Goal: Task Accomplishment & Management: Use online tool/utility

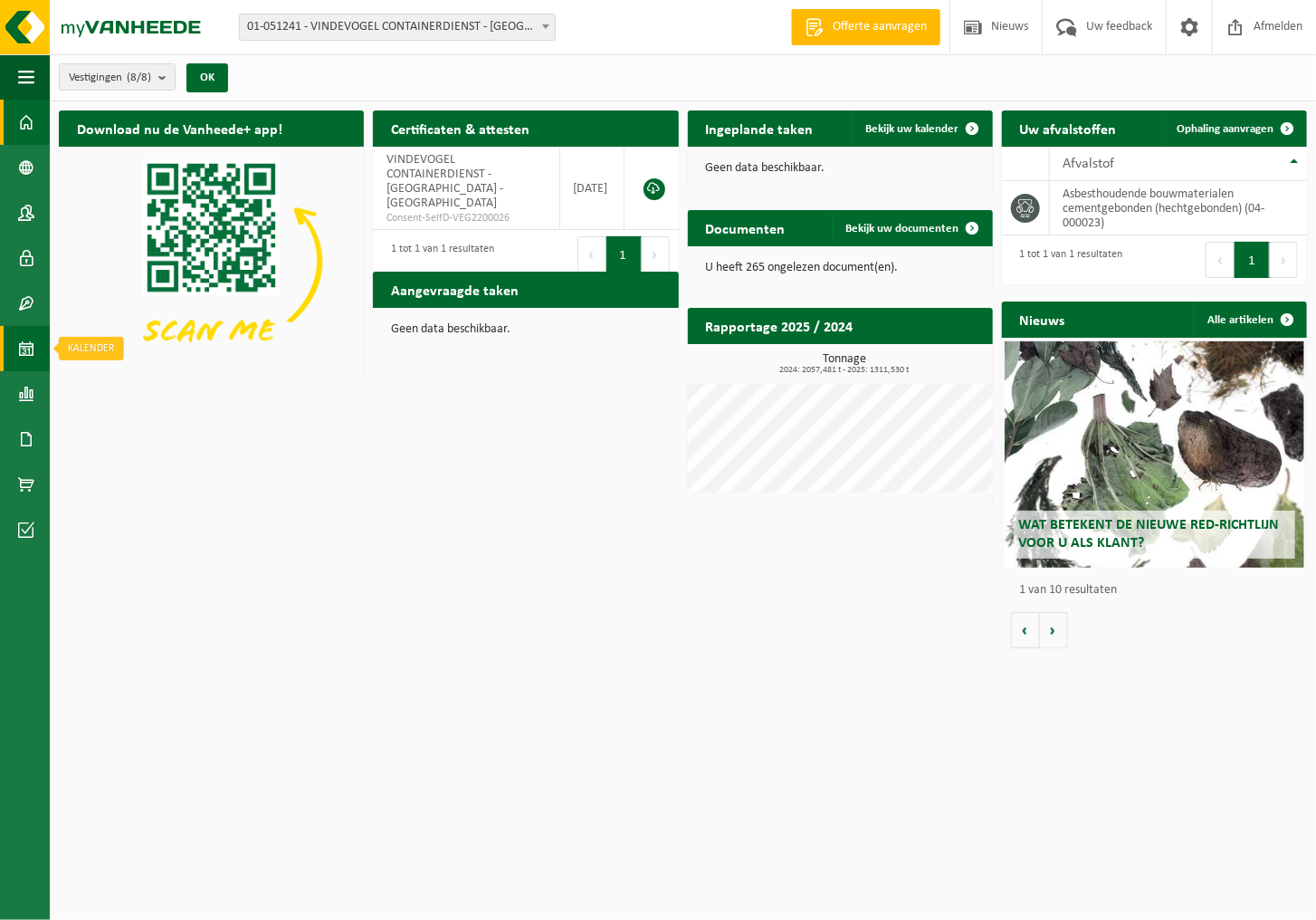
click at [27, 351] on span at bounding box center [25, 349] width 17 height 45
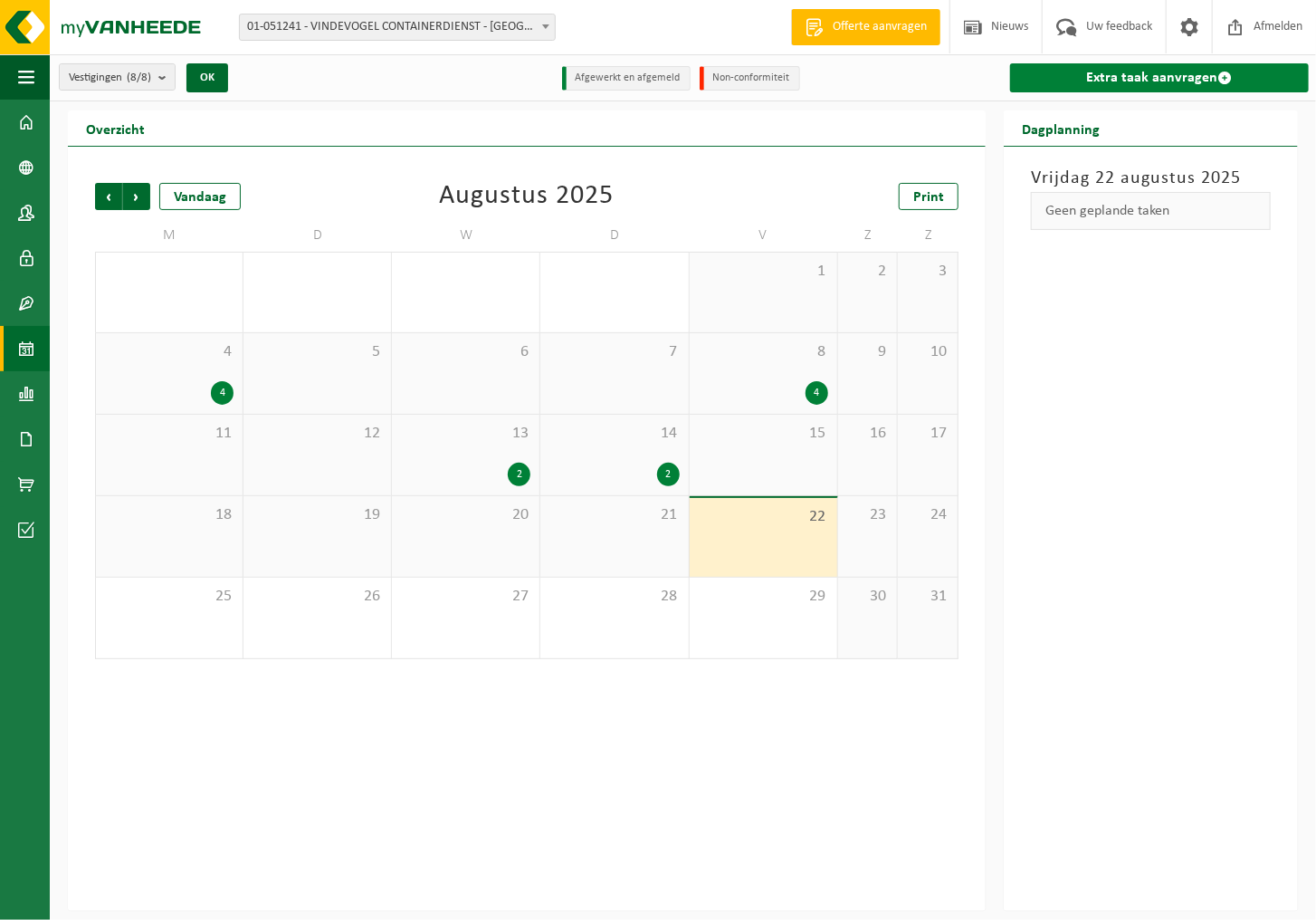
click at [1157, 79] on link "Extra taak aanvragen" at bounding box center [1159, 78] width 299 height 29
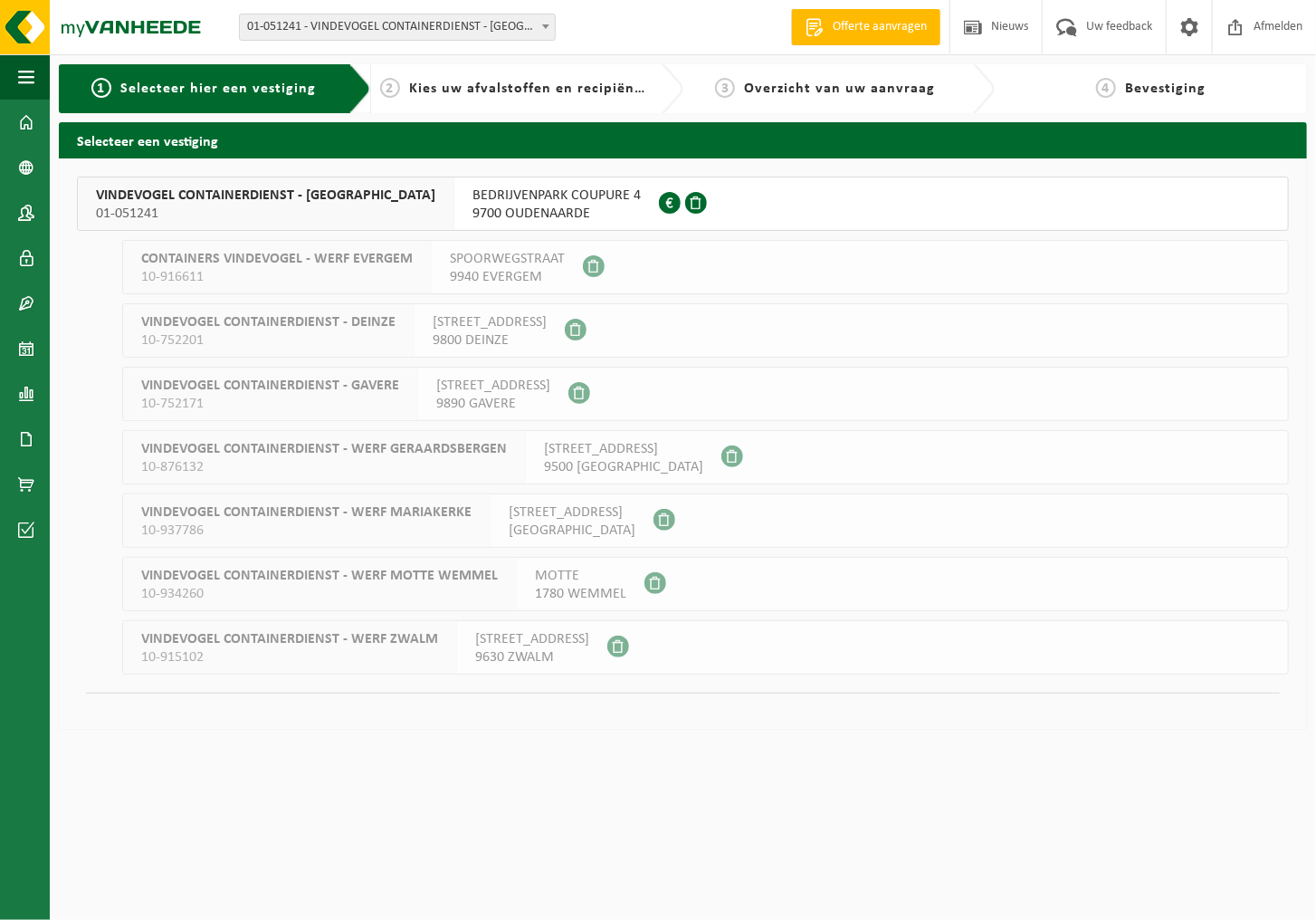
click at [546, 197] on span "BEDRIJVENPARK COUPURE 4" at bounding box center [557, 195] width 169 height 18
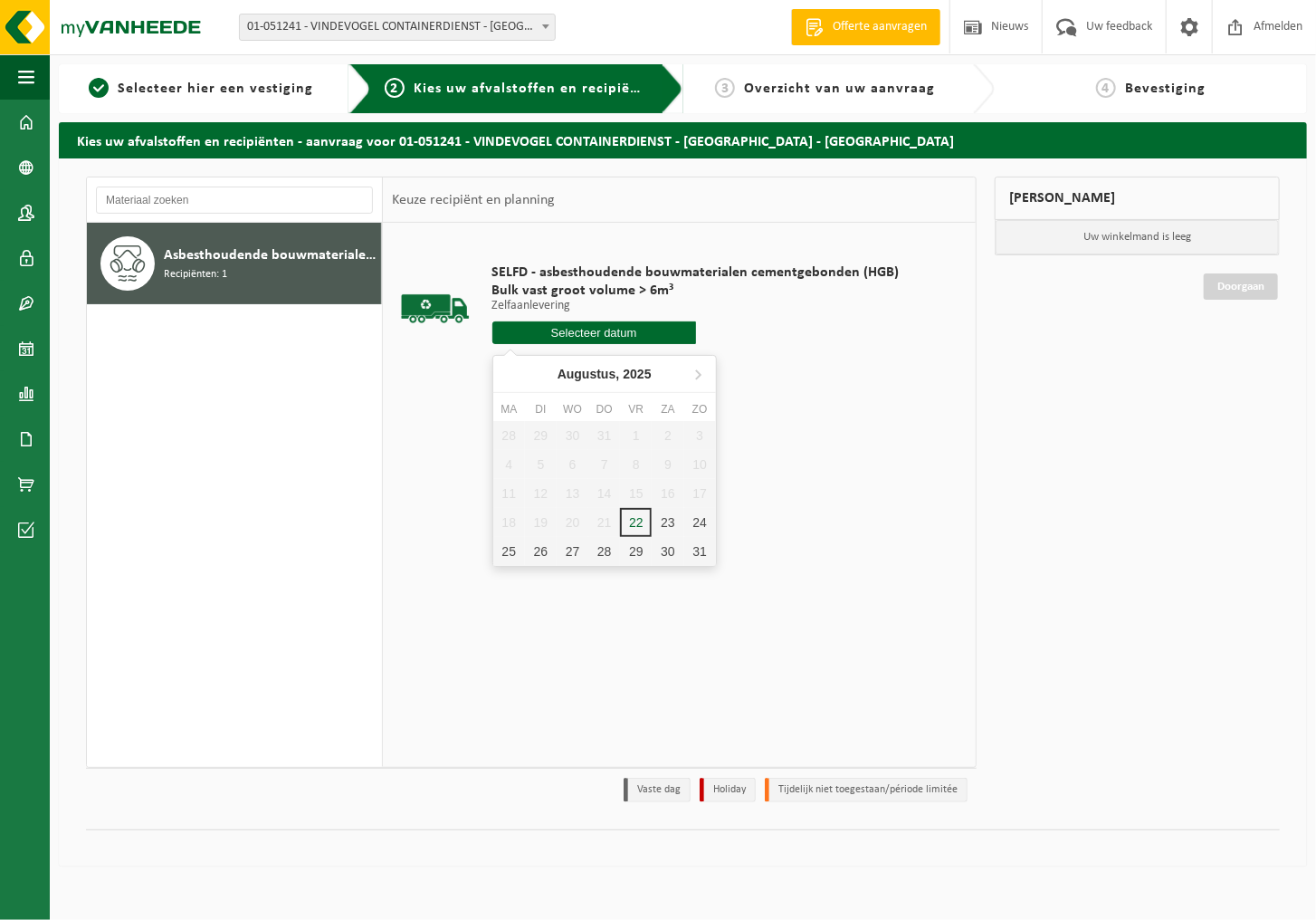
click at [564, 334] on input "text" at bounding box center [595, 332] width 204 height 23
click at [510, 550] on div "25" at bounding box center [509, 552] width 31 height 29
type input "Van 2025-08-25"
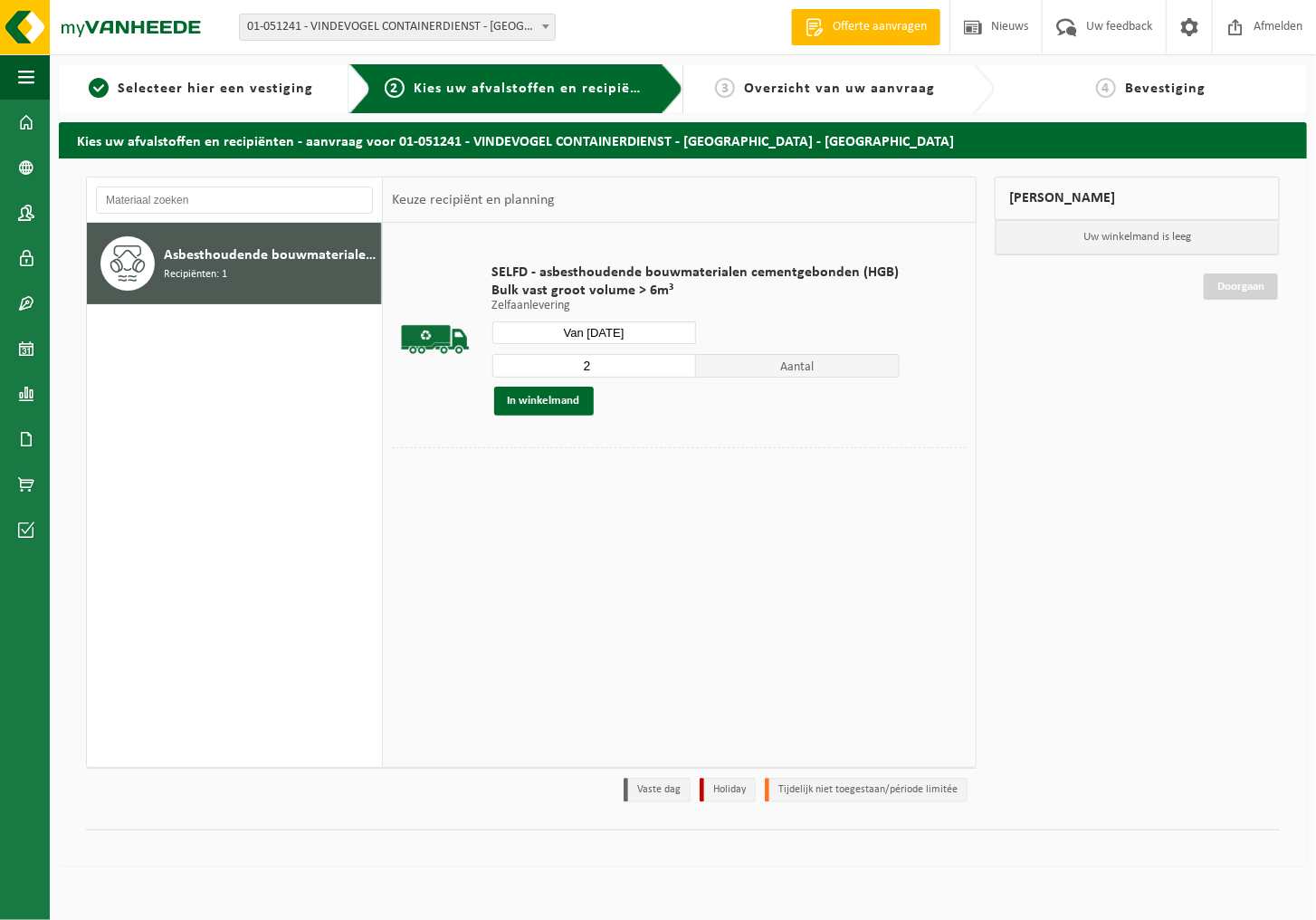
type input "2"
click at [677, 362] on input "2" at bounding box center [595, 365] width 204 height 24
click at [567, 398] on button "In winkelmand" at bounding box center [544, 401] width 100 height 29
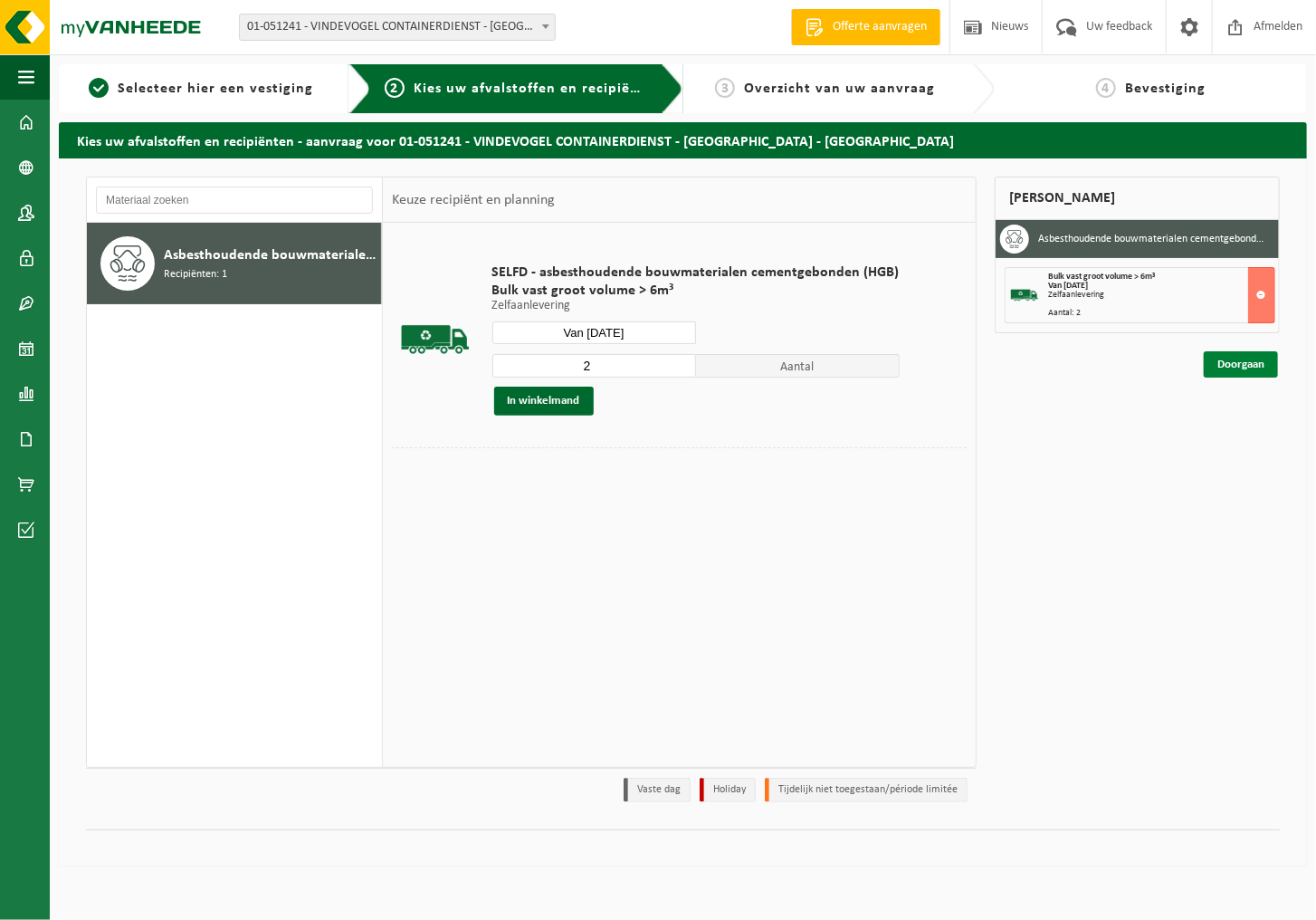
click at [1229, 363] on link "Doorgaan" at bounding box center [1242, 363] width 74 height 26
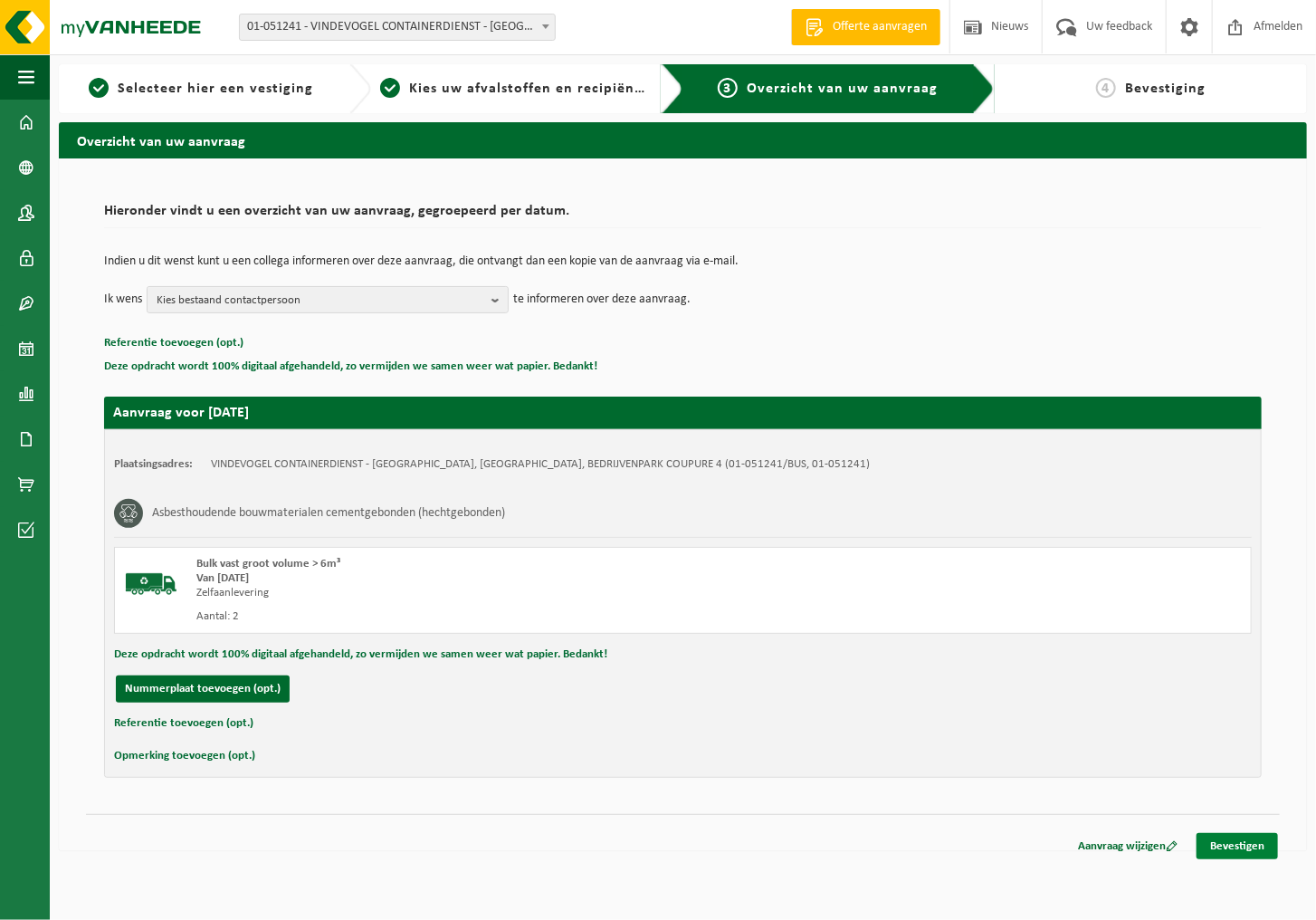
click at [1221, 836] on link "Bevestigen" at bounding box center [1237, 846] width 81 height 26
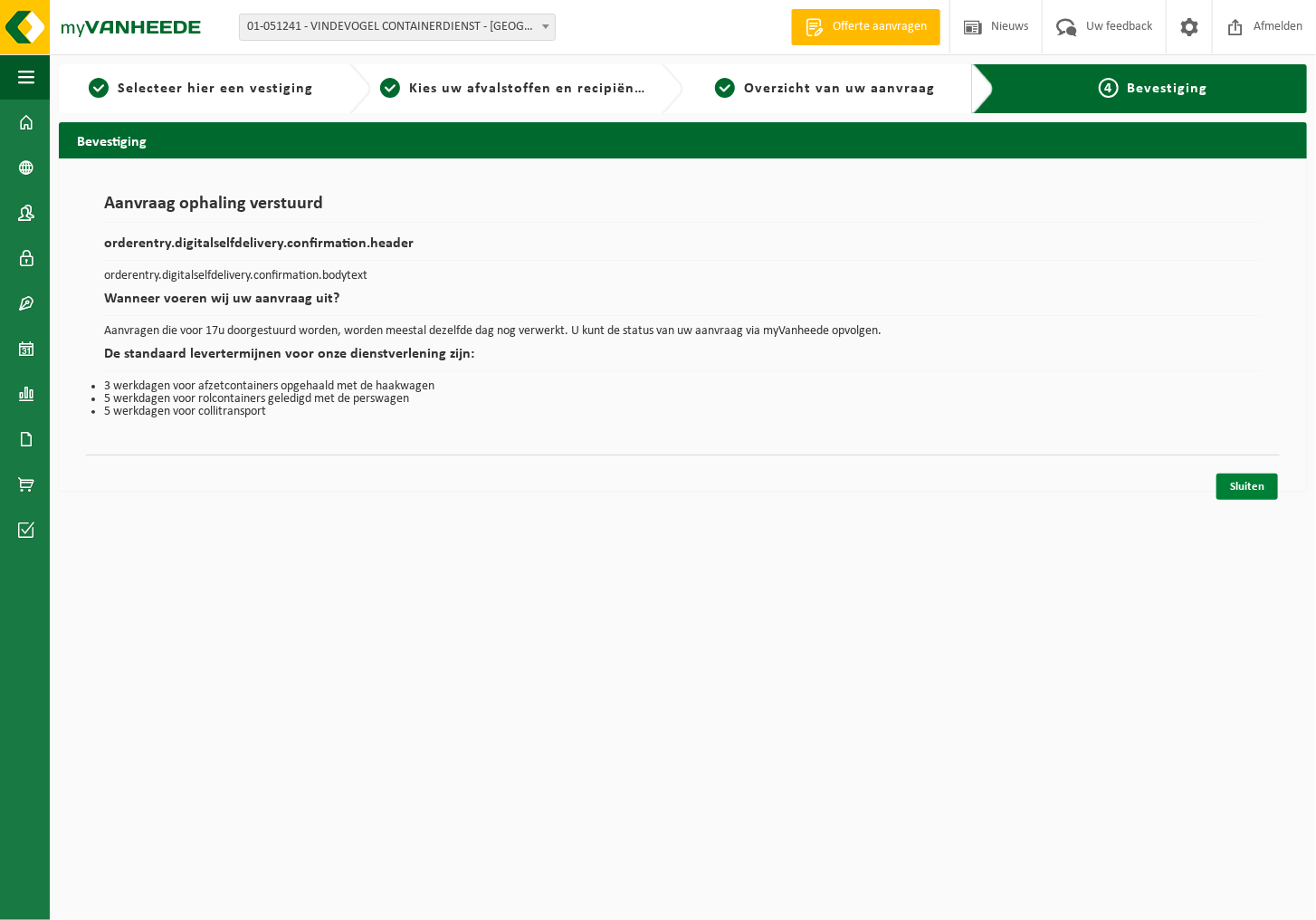
click at [1257, 473] on link "Sluiten" at bounding box center [1247, 486] width 62 height 26
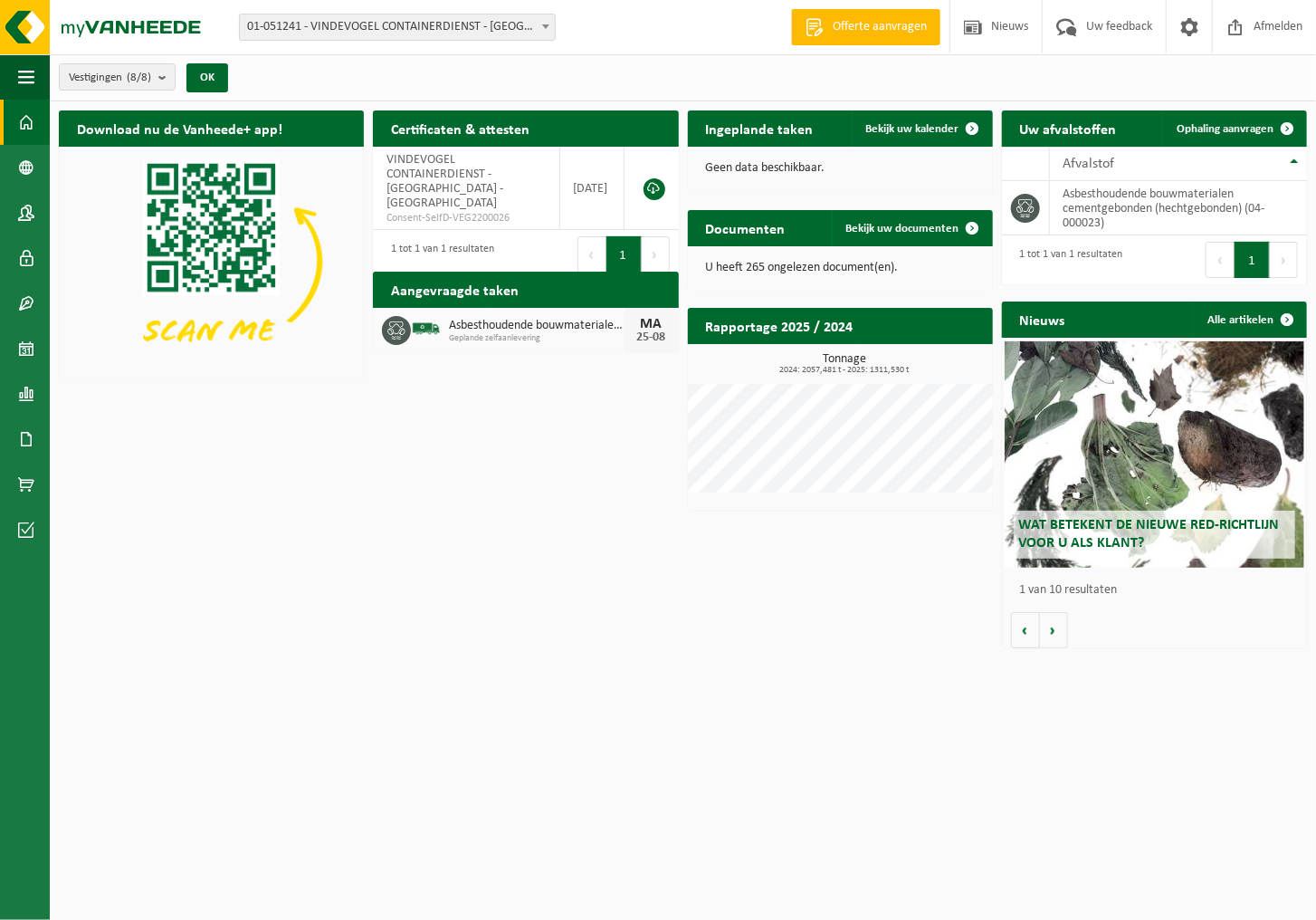
click at [860, 782] on html "Vestiging: 01-051241 - VINDEVOGEL CONTAINERDIENST - [GEOGRAPHIC_DATA] - [GEOGRA…" at bounding box center [658, 460] width 1316 height 920
